Goal: Transaction & Acquisition: Purchase product/service

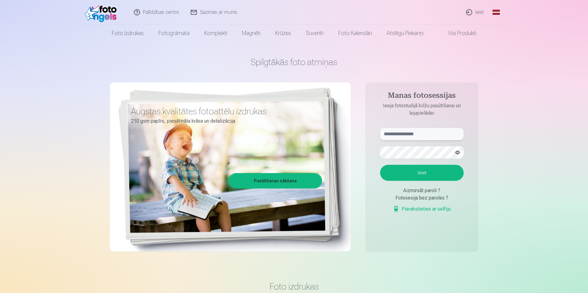
click at [404, 133] on input "text" at bounding box center [422, 134] width 84 height 12
type input "**********"
click at [380, 165] on button "Ieiet" at bounding box center [422, 173] width 84 height 16
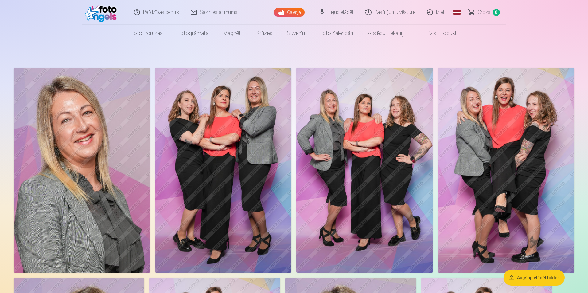
click at [78, 150] on img at bounding box center [82, 170] width 137 height 205
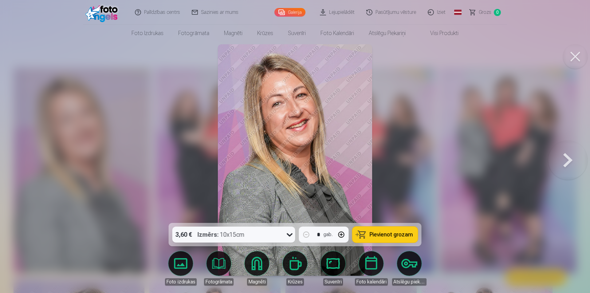
click at [564, 158] on button at bounding box center [567, 159] width 39 height 113
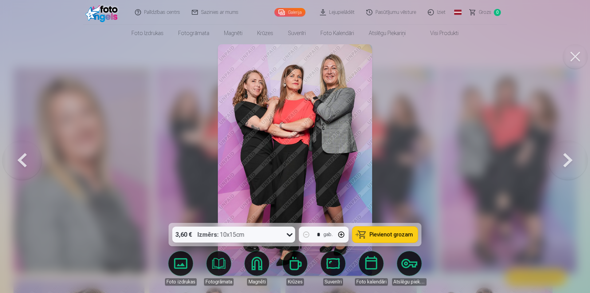
click at [563, 158] on button at bounding box center [567, 159] width 39 height 113
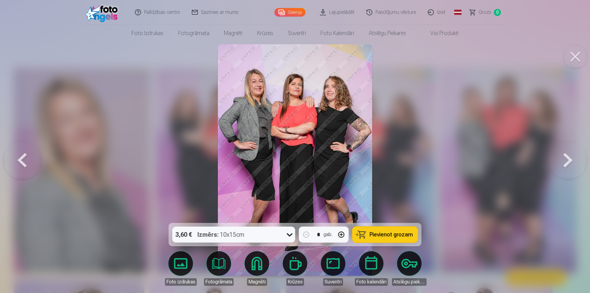
click at [563, 158] on button at bounding box center [567, 159] width 39 height 113
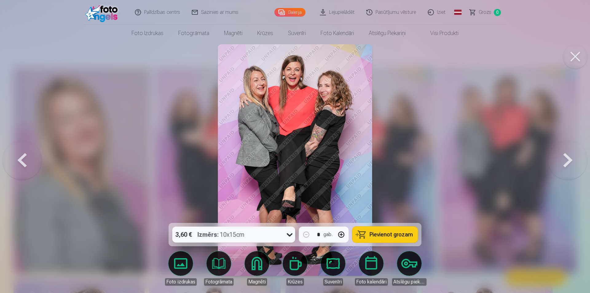
click at [563, 158] on button at bounding box center [567, 159] width 39 height 113
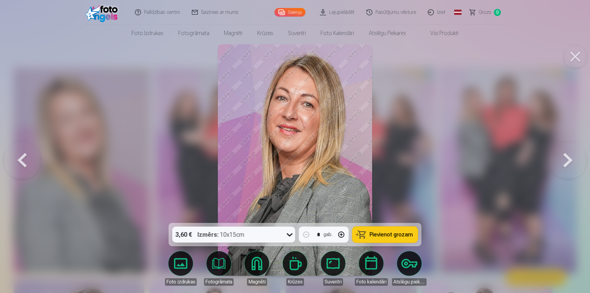
click at [562, 159] on button at bounding box center [567, 159] width 39 height 113
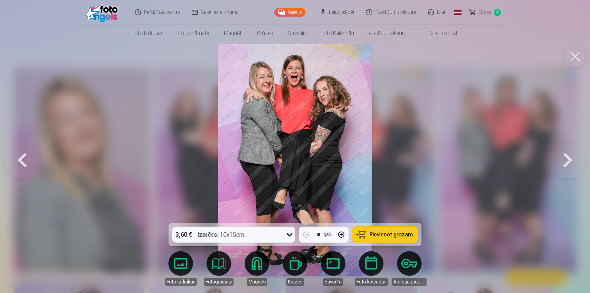
click at [562, 159] on button at bounding box center [567, 159] width 39 height 113
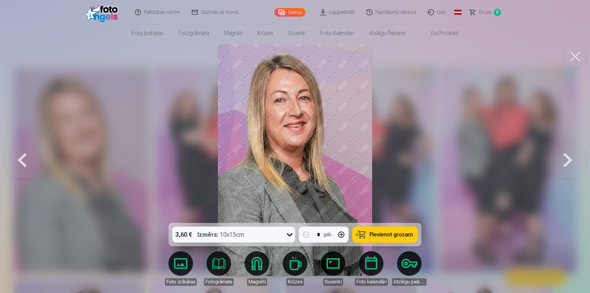
click at [562, 159] on button at bounding box center [567, 159] width 39 height 113
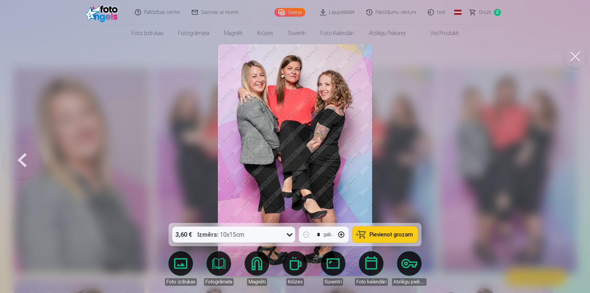
click at [562, 159] on div at bounding box center [295, 146] width 590 height 293
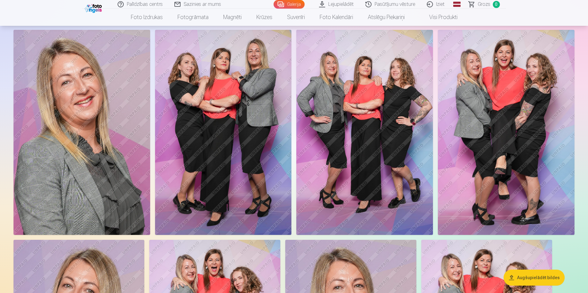
scroll to position [5, 0]
